Goal: Find specific page/section: Find specific page/section

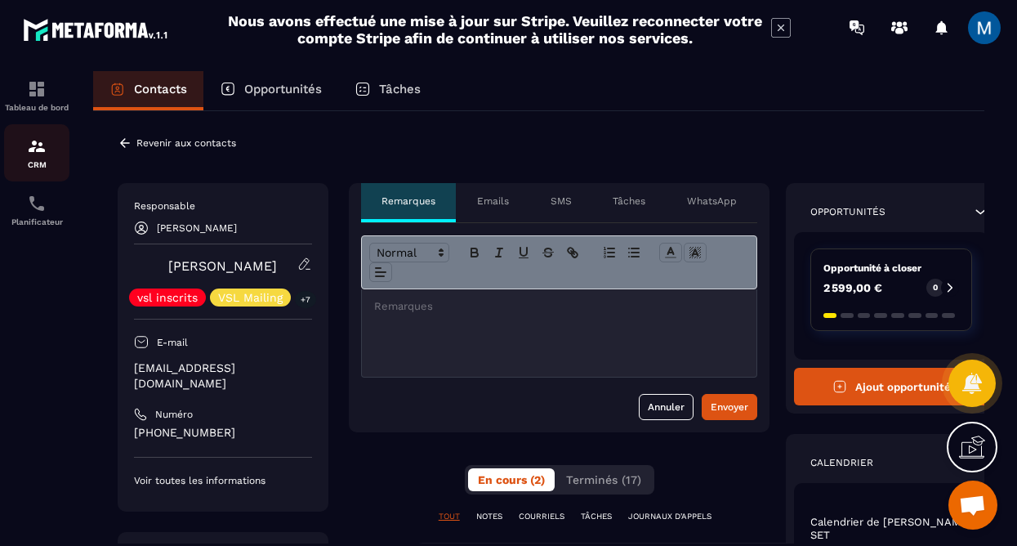
click at [33, 147] on img at bounding box center [37, 146] width 20 height 20
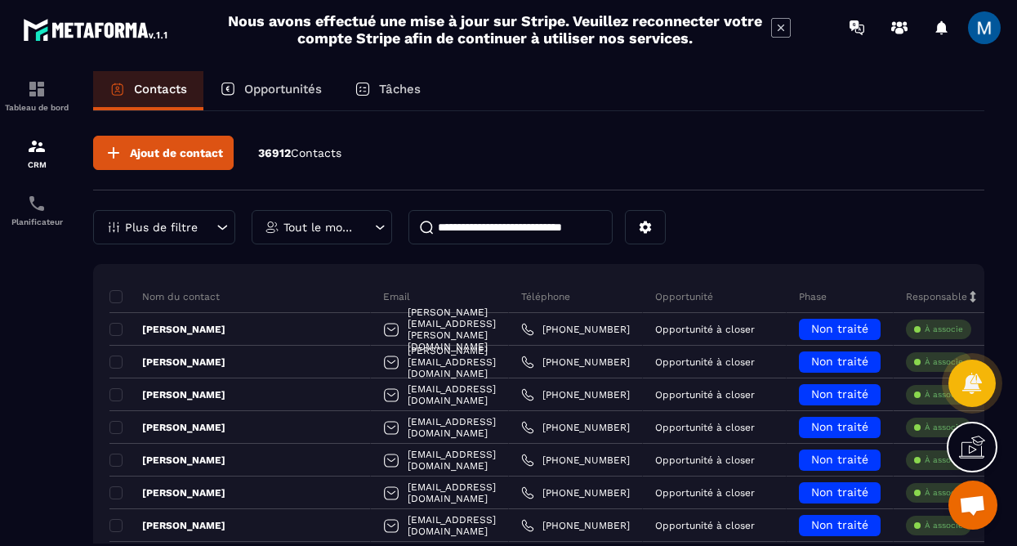
click at [307, 89] on p "Opportunités" at bounding box center [283, 89] width 78 height 15
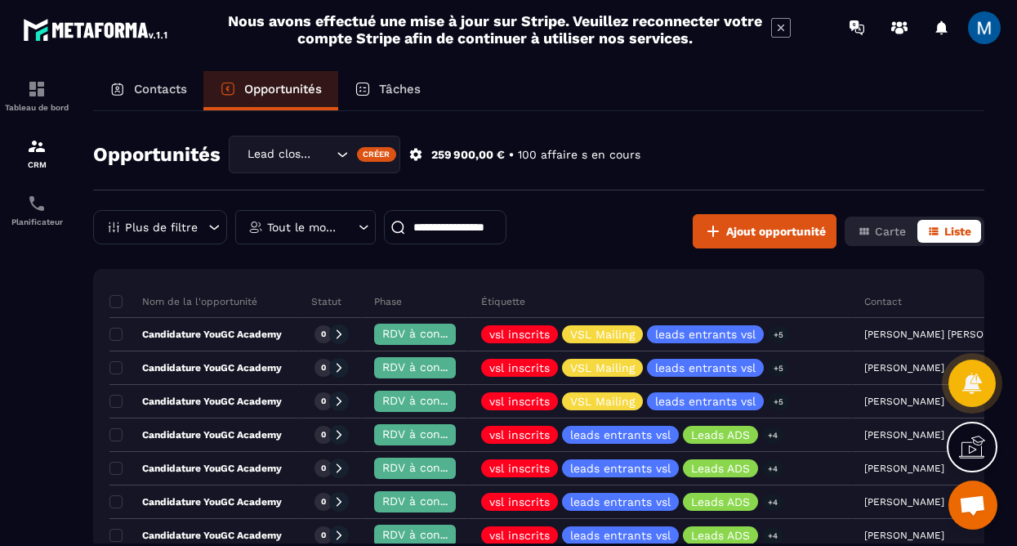
click at [323, 225] on p "Tout le monde" at bounding box center [303, 226] width 73 height 11
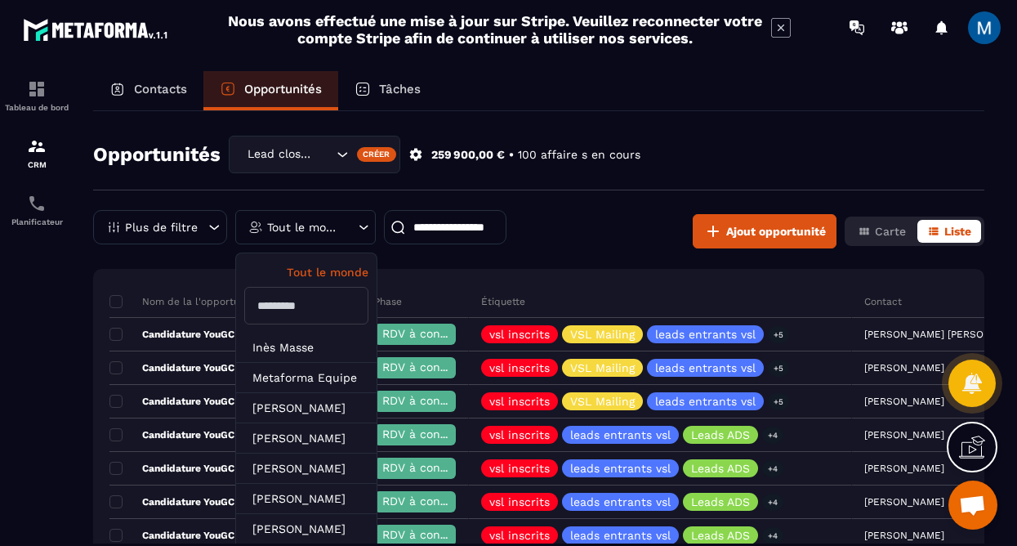
click at [328, 305] on input "text" at bounding box center [306, 306] width 124 height 38
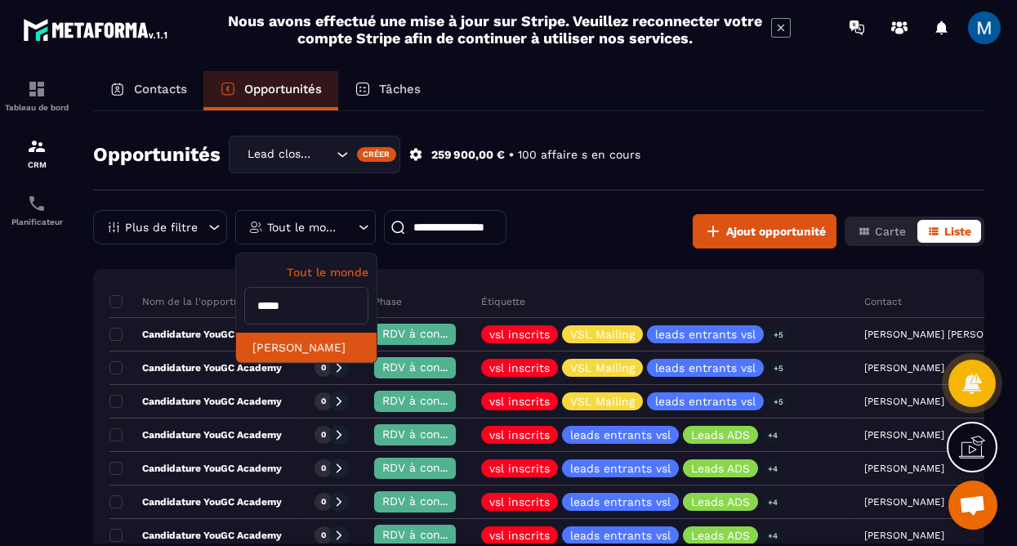
type input "*****"
click at [323, 347] on li "[PERSON_NAME]" at bounding box center [306, 347] width 140 height 30
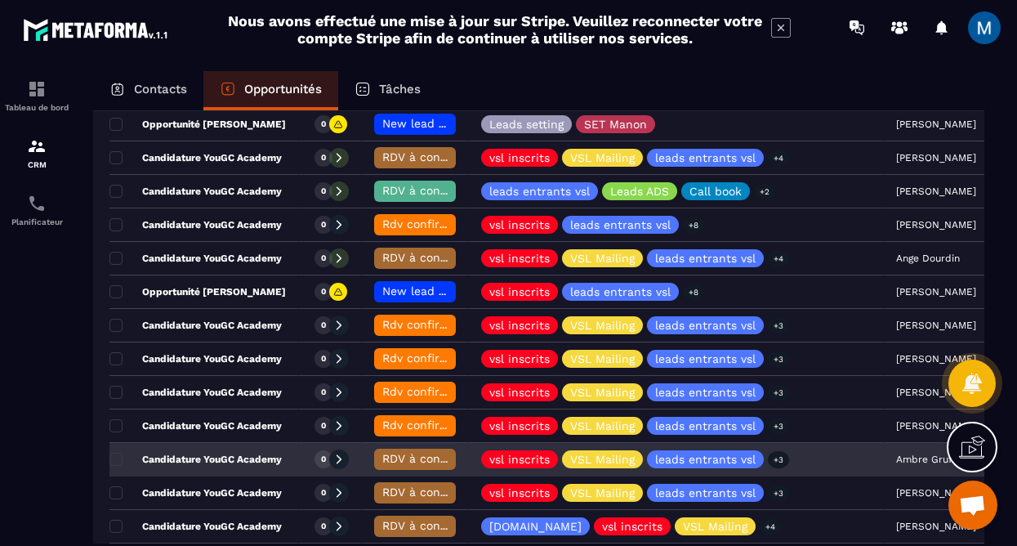
scroll to position [332, 0]
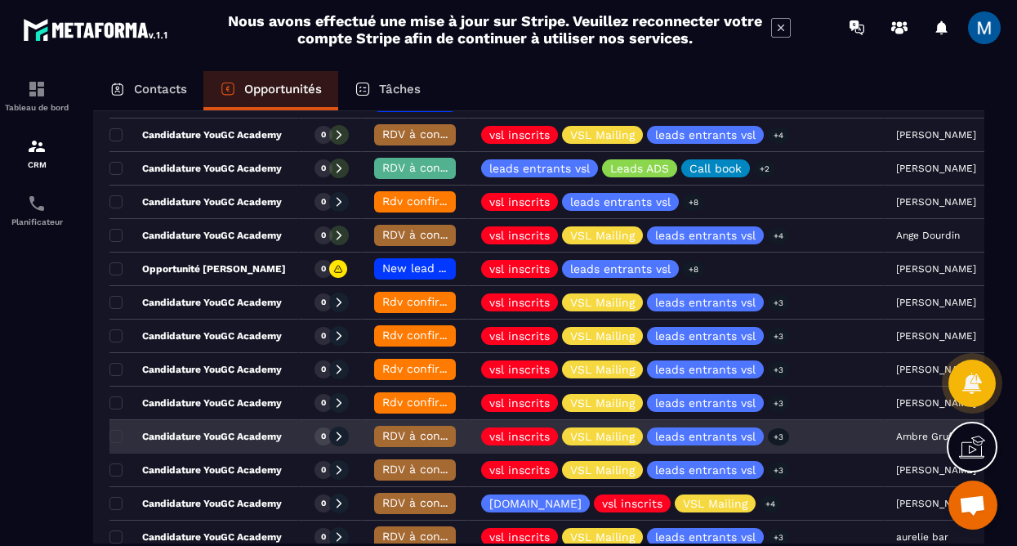
click at [284, 440] on div "Candidature YouGC Academy" at bounding box center [203, 437] width 189 height 33
